Goal: Communication & Community: Ask a question

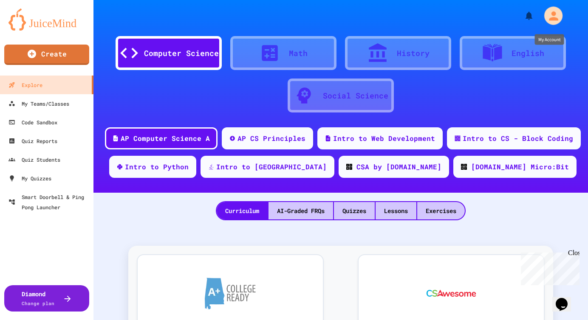
click at [552, 17] on icon "My Account" at bounding box center [553, 15] width 9 height 9
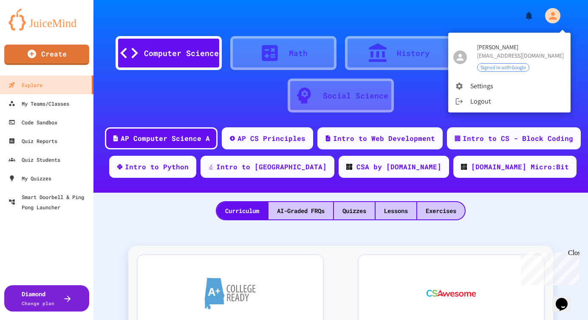
click at [552, 17] on div at bounding box center [294, 160] width 588 height 320
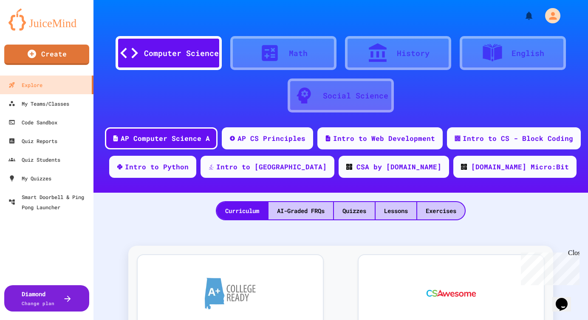
click at [48, 304] on span "Change plan" at bounding box center [38, 303] width 33 height 6
click at [53, 105] on div "My Teams/Classes" at bounding box center [38, 104] width 62 height 11
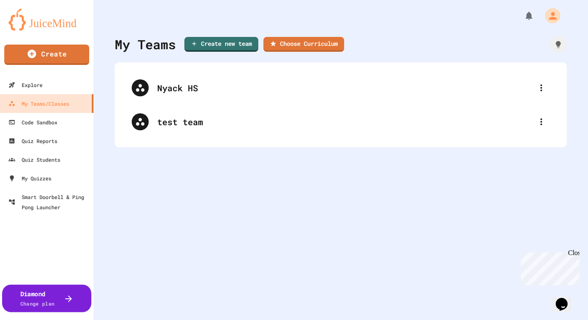
click at [52, 298] on div "Diamond Change plan" at bounding box center [37, 298] width 34 height 19
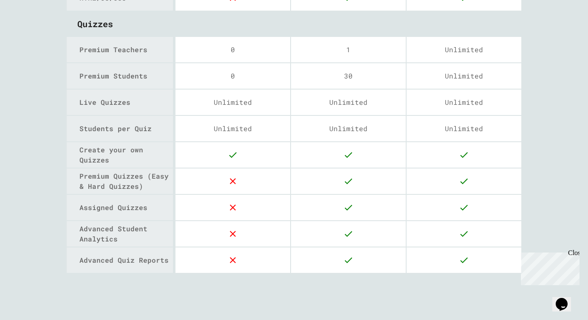
scroll to position [1178, 0]
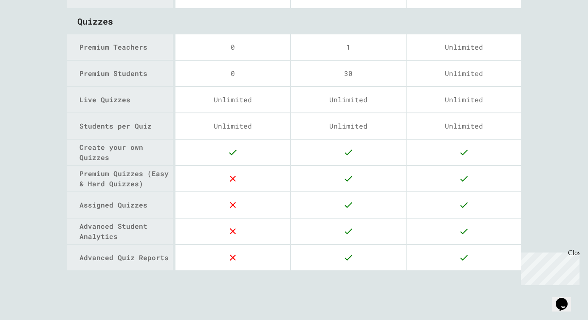
click at [567, 298] on icon "$i18n('chat', 'chat_widget')" at bounding box center [561, 304] width 12 height 13
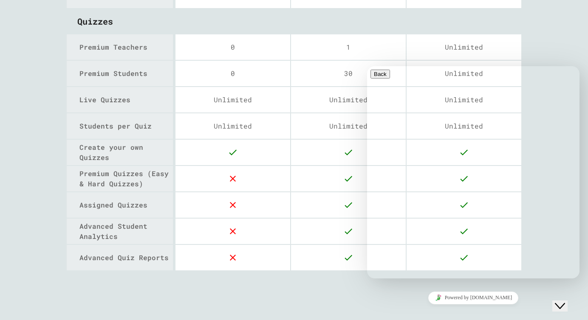
click at [565, 301] on icon "Close Chat This icon closes the chat window." at bounding box center [560, 306] width 10 height 10
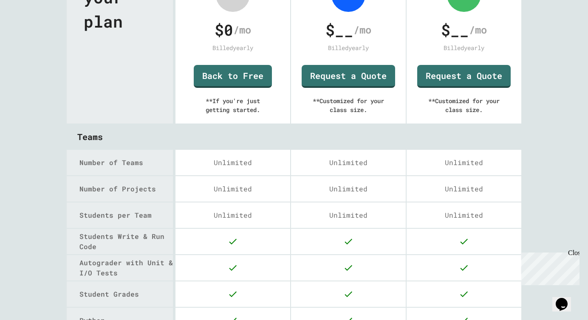
scroll to position [0, 0]
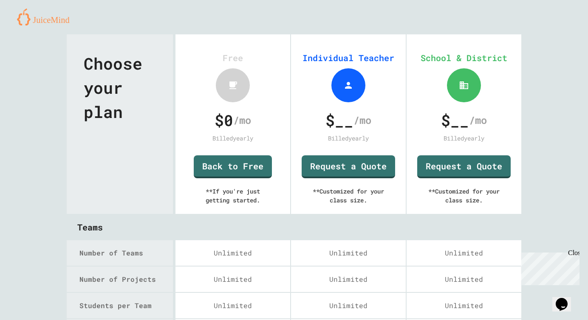
click at [62, 18] on img at bounding box center [46, 16] width 59 height 17
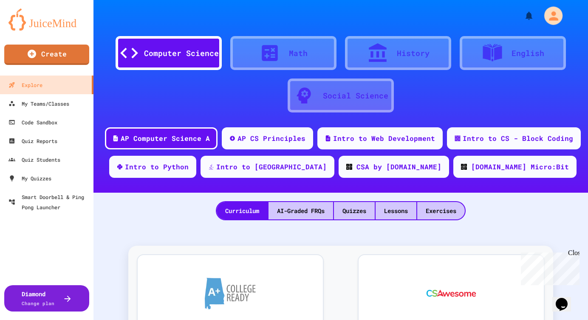
click at [556, 11] on icon "My Account" at bounding box center [553, 16] width 14 height 14
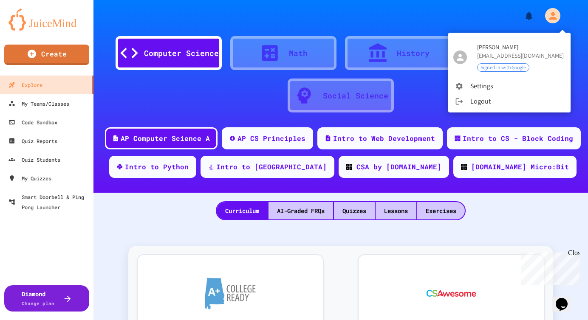
click at [531, 14] on div at bounding box center [294, 160] width 588 height 320
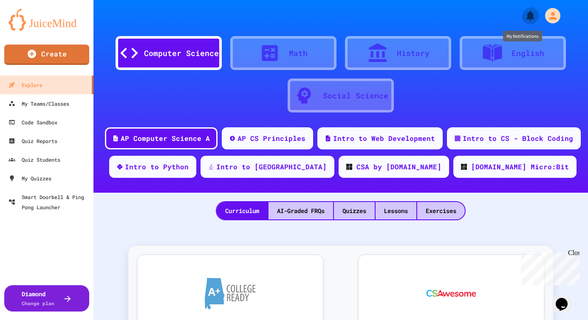
click at [530, 14] on icon "My Notifications" at bounding box center [530, 16] width 8 height 10
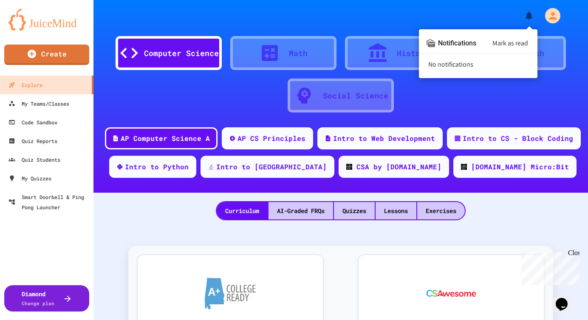
click at [530, 16] on div at bounding box center [294, 160] width 588 height 320
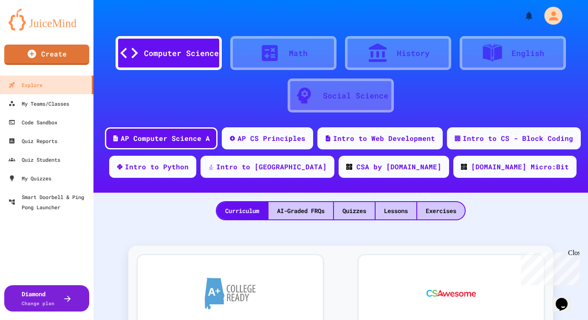
click at [549, 16] on icon "My Account" at bounding box center [553, 16] width 14 height 14
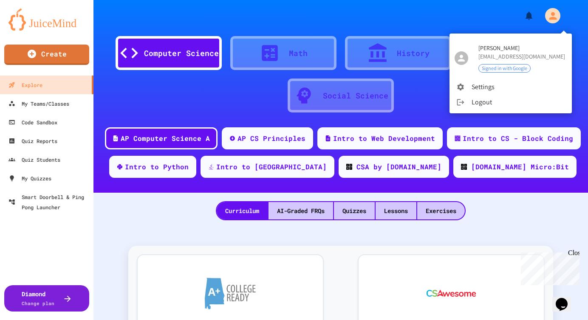
click at [487, 93] on li "Settings" at bounding box center [510, 86] width 122 height 15
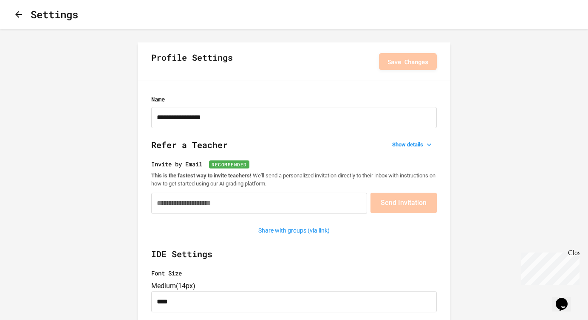
click at [23, 13] on icon "button" at bounding box center [19, 14] width 10 height 10
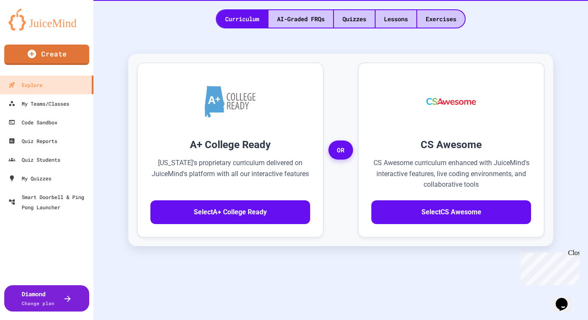
scroll to position [193, 0]
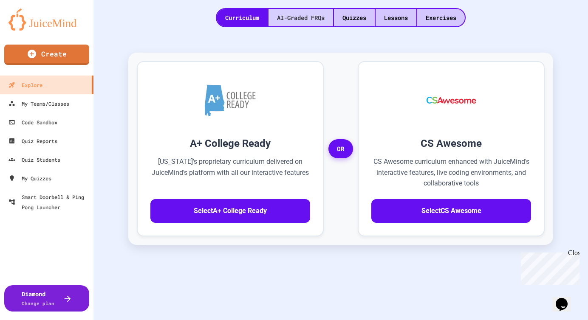
click at [301, 17] on div "AI-Graded FRQs" at bounding box center [300, 17] width 65 height 17
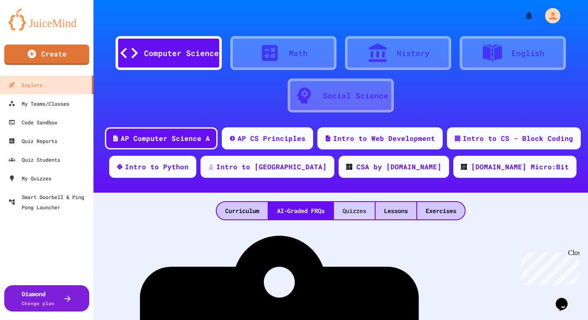
click at [351, 208] on div "Quizzes" at bounding box center [354, 210] width 41 height 17
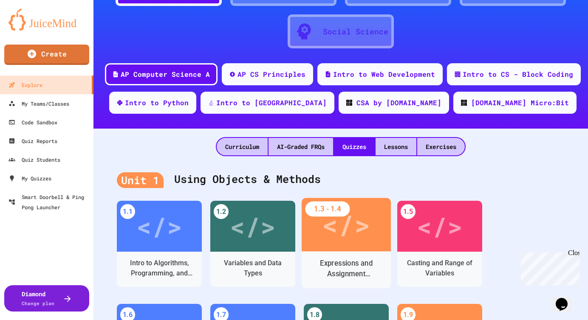
scroll to position [76, 0]
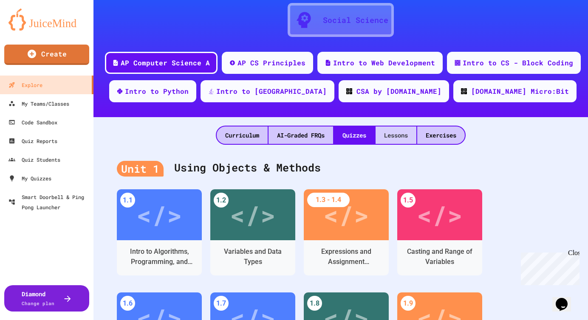
click at [400, 135] on div "Lessons" at bounding box center [395, 135] width 41 height 17
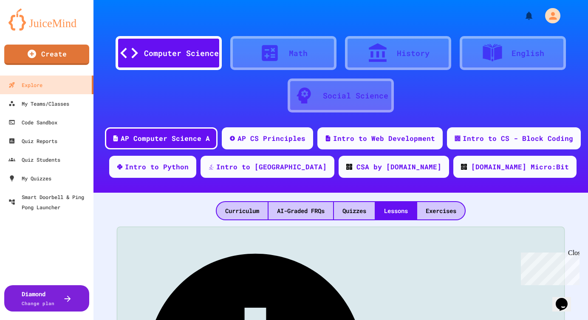
scroll to position [80, 0]
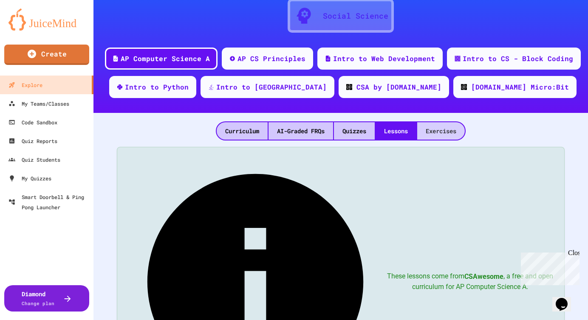
click at [441, 126] on div "Exercises" at bounding box center [441, 130] width 48 height 17
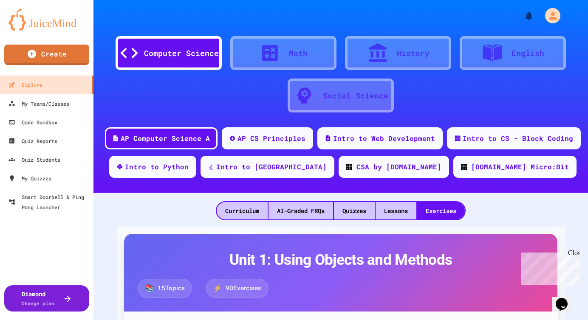
click at [312, 48] on div "Math" at bounding box center [283, 53] width 106 height 34
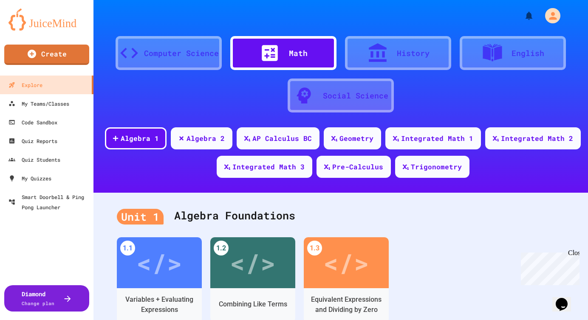
click at [196, 56] on div "Computer Science" at bounding box center [181, 53] width 75 height 11
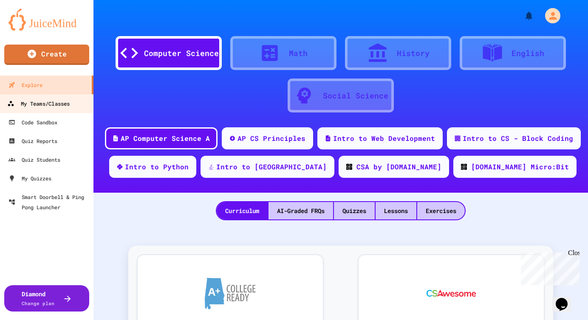
click at [60, 110] on link "My Teams/Classes" at bounding box center [47, 103] width 96 height 19
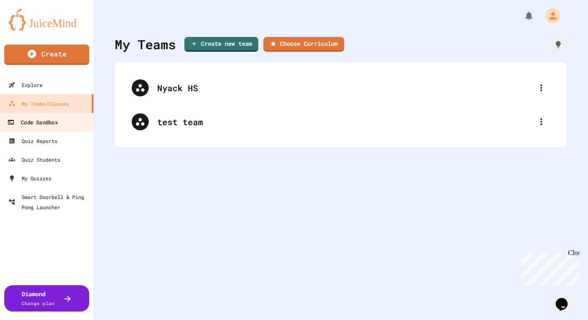
click at [56, 125] on div "Code Sandbox" at bounding box center [32, 122] width 50 height 11
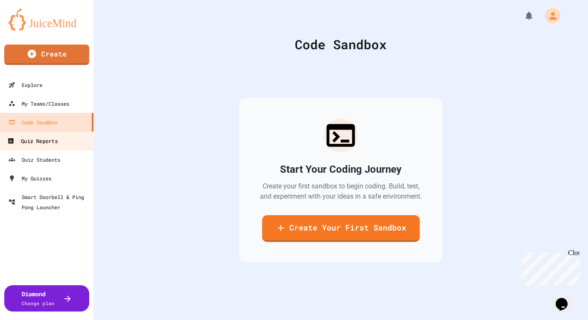
click at [53, 136] on div "Quiz Reports" at bounding box center [32, 141] width 50 height 11
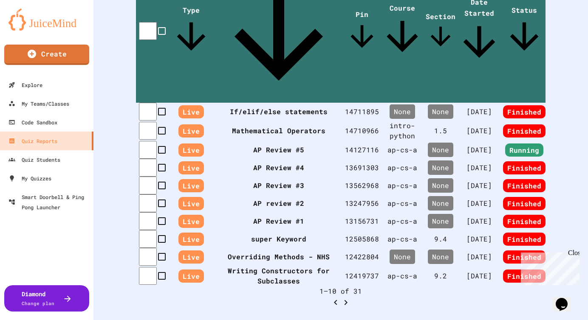
scroll to position [253, 0]
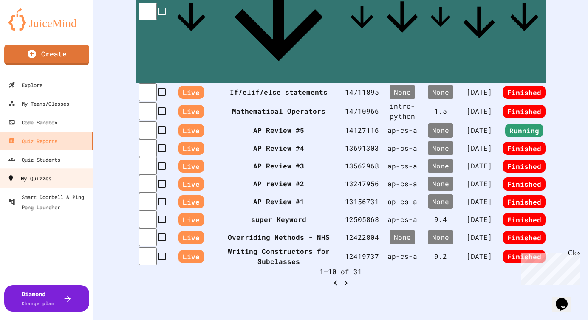
click at [51, 175] on div "My Quizzes" at bounding box center [29, 178] width 44 height 11
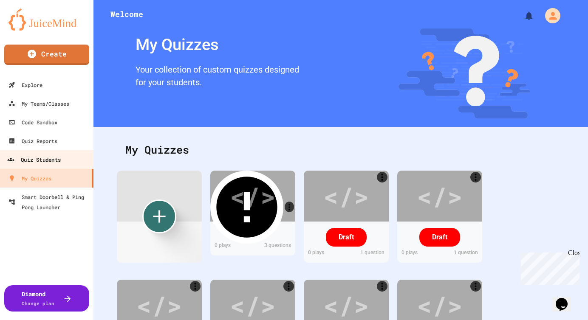
click at [51, 161] on div "Quiz Students" at bounding box center [33, 160] width 53 height 11
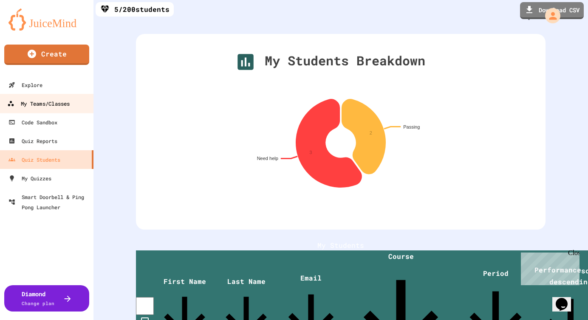
click at [49, 99] on div "My Teams/Classes" at bounding box center [38, 104] width 62 height 11
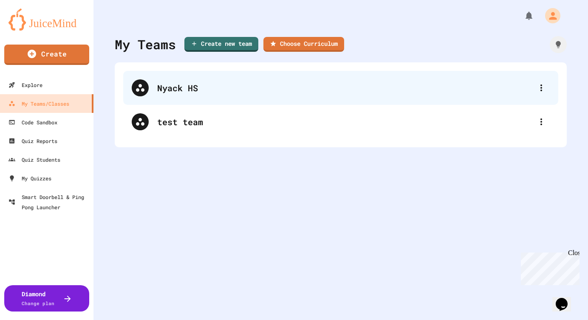
click at [250, 84] on div "Nyack HS" at bounding box center [344, 88] width 375 height 13
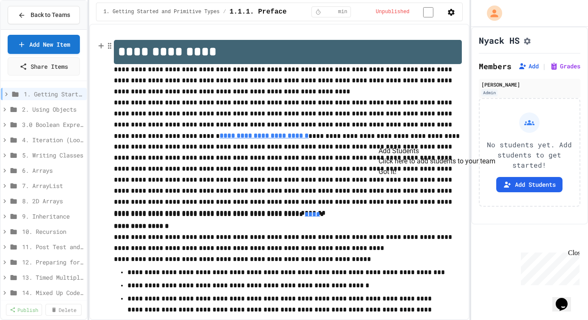
click at [23, 6] on div "Back to Teams" at bounding box center [44, 15] width 86 height 29
click at [23, 13] on icon at bounding box center [22, 15] width 8 height 8
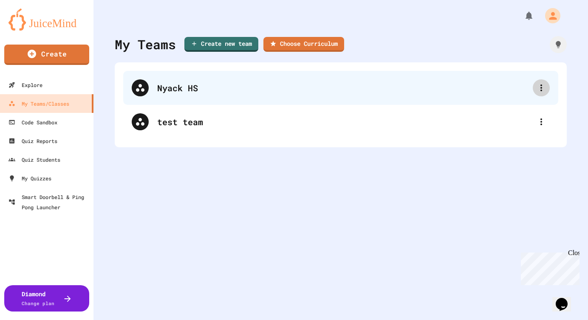
click at [542, 93] on div at bounding box center [540, 87] width 17 height 17
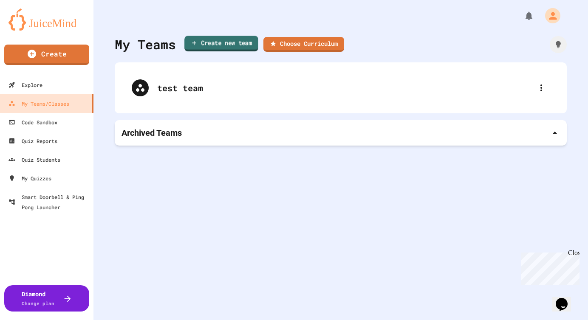
click at [249, 48] on link "Create new team" at bounding box center [221, 44] width 74 height 16
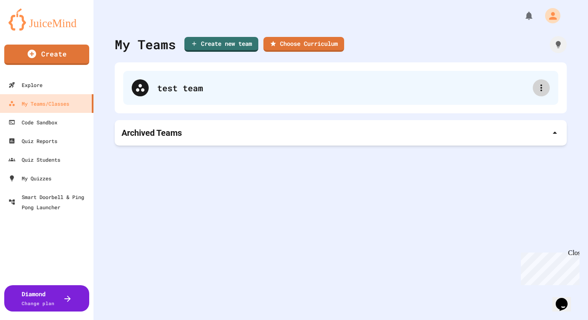
click at [542, 84] on icon at bounding box center [541, 88] width 10 height 10
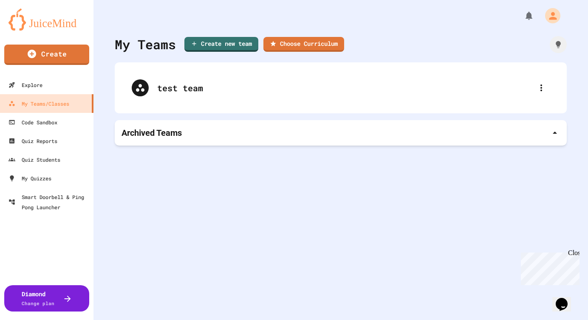
click at [542, 88] on div at bounding box center [294, 160] width 588 height 320
click at [566, 298] on icon "$i18n('chat', 'chat_widget')" at bounding box center [561, 304] width 12 height 13
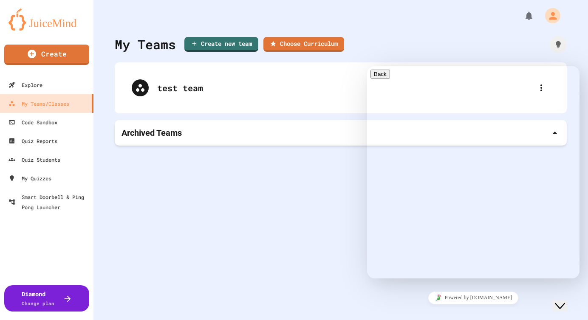
click at [367, 66] on textarea at bounding box center [367, 66] width 0 height 0
click at [367, 66] on textarea "**********" at bounding box center [367, 66] width 0 height 0
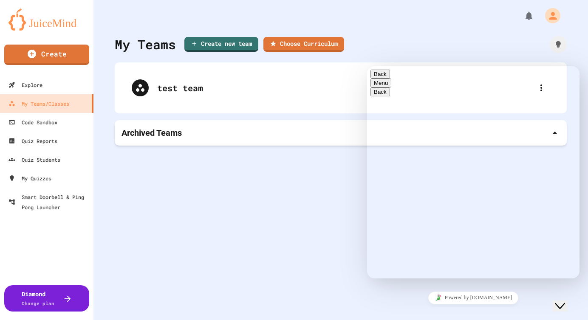
type textarea "**********"
click at [391, 85] on button "Menu" at bounding box center [380, 89] width 21 height 9
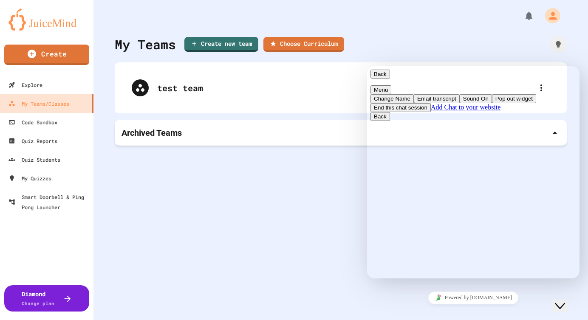
click at [391, 85] on button "Menu" at bounding box center [380, 89] width 21 height 9
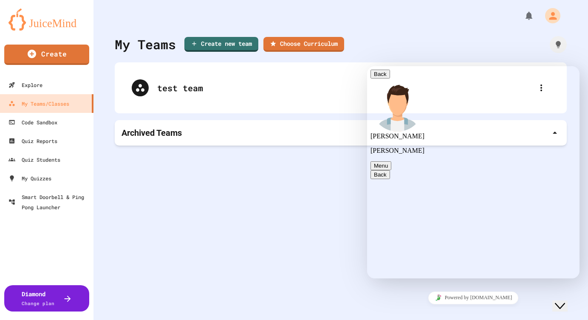
click at [367, 66] on div "Rate this chat Upload File Insert emoji" at bounding box center [367, 66] width 0 height 0
click at [367, 66] on textarea at bounding box center [367, 66] width 0 height 0
type textarea "**********"
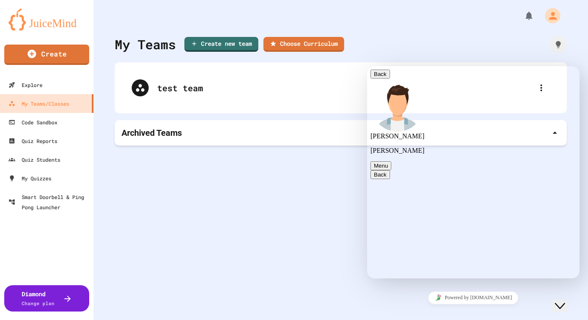
click at [367, 66] on textarea "**********" at bounding box center [367, 66] width 0 height 0
type textarea "**********"
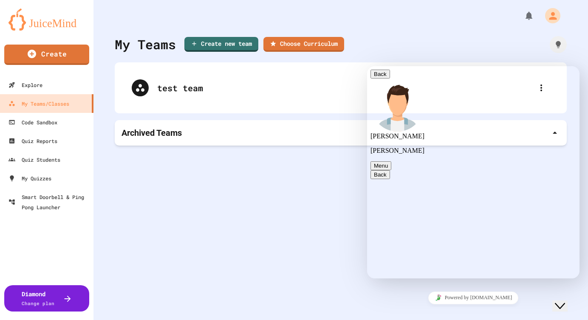
scroll to position [120, 0]
click at [391, 161] on button "Menu" at bounding box center [380, 165] width 21 height 9
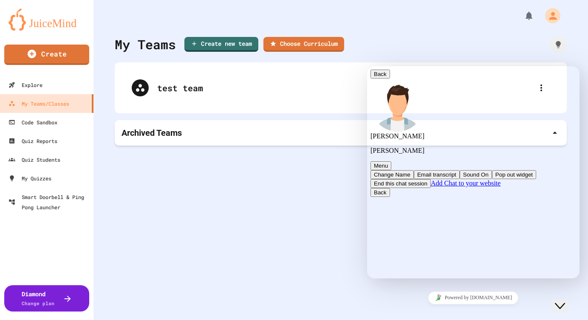
click at [431, 179] on button "End this chat session" at bounding box center [400, 183] width 60 height 9
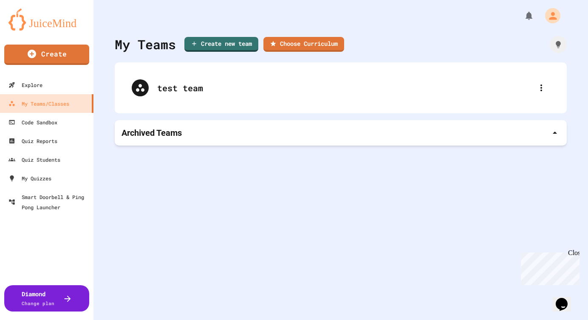
click at [565, 298] on icon "$i18n('chat', 'chat_widget')" at bounding box center [561, 304] width 12 height 13
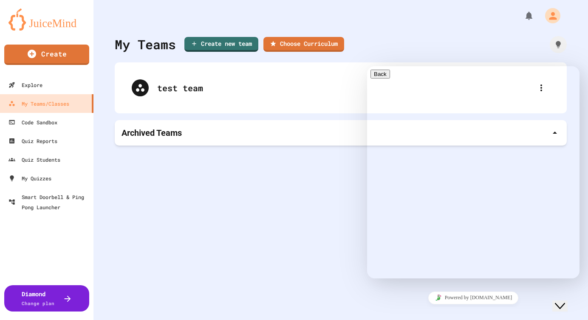
type input "*"
paste input "**********"
type input "**********"
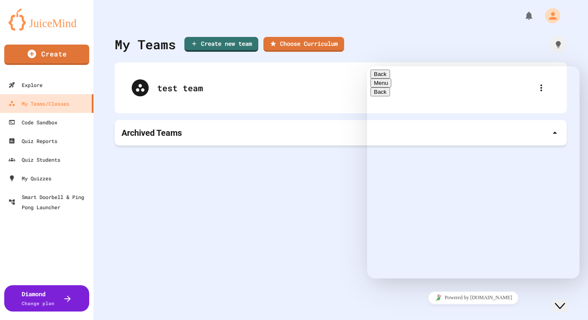
click at [367, 66] on div "Rate this chat Upload File Insert emoji" at bounding box center [367, 66] width 0 height 0
click at [367, 66] on textarea at bounding box center [367, 66] width 0 height 0
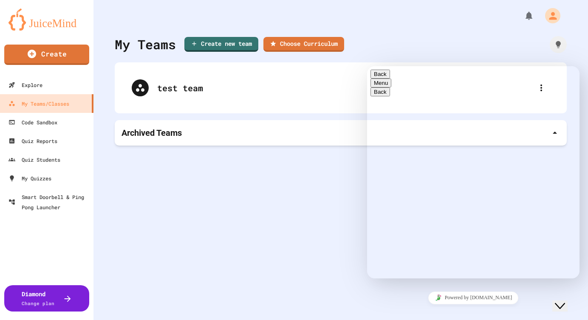
type textarea "**********"
click at [367, 66] on textarea at bounding box center [367, 66] width 0 height 0
type textarea "*"
paste textarea "**********"
type textarea "**********"
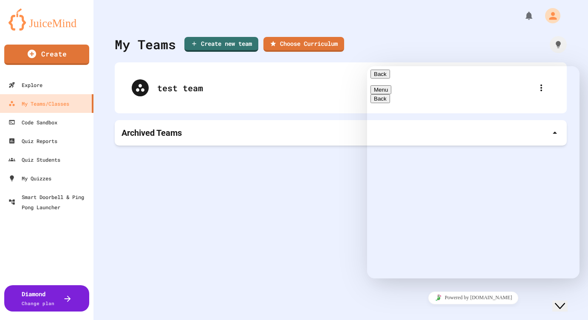
click at [391, 85] on button "Menu" at bounding box center [380, 89] width 21 height 9
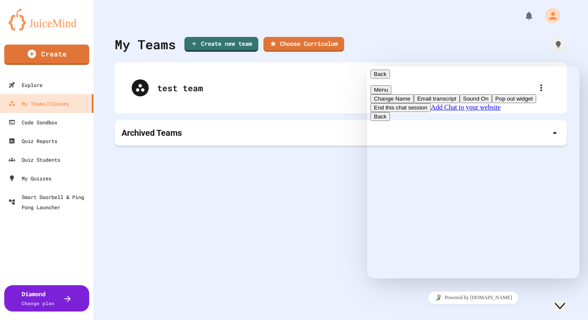
click at [431, 112] on button "End this chat session" at bounding box center [400, 107] width 60 height 9
